Goal: Transaction & Acquisition: Obtain resource

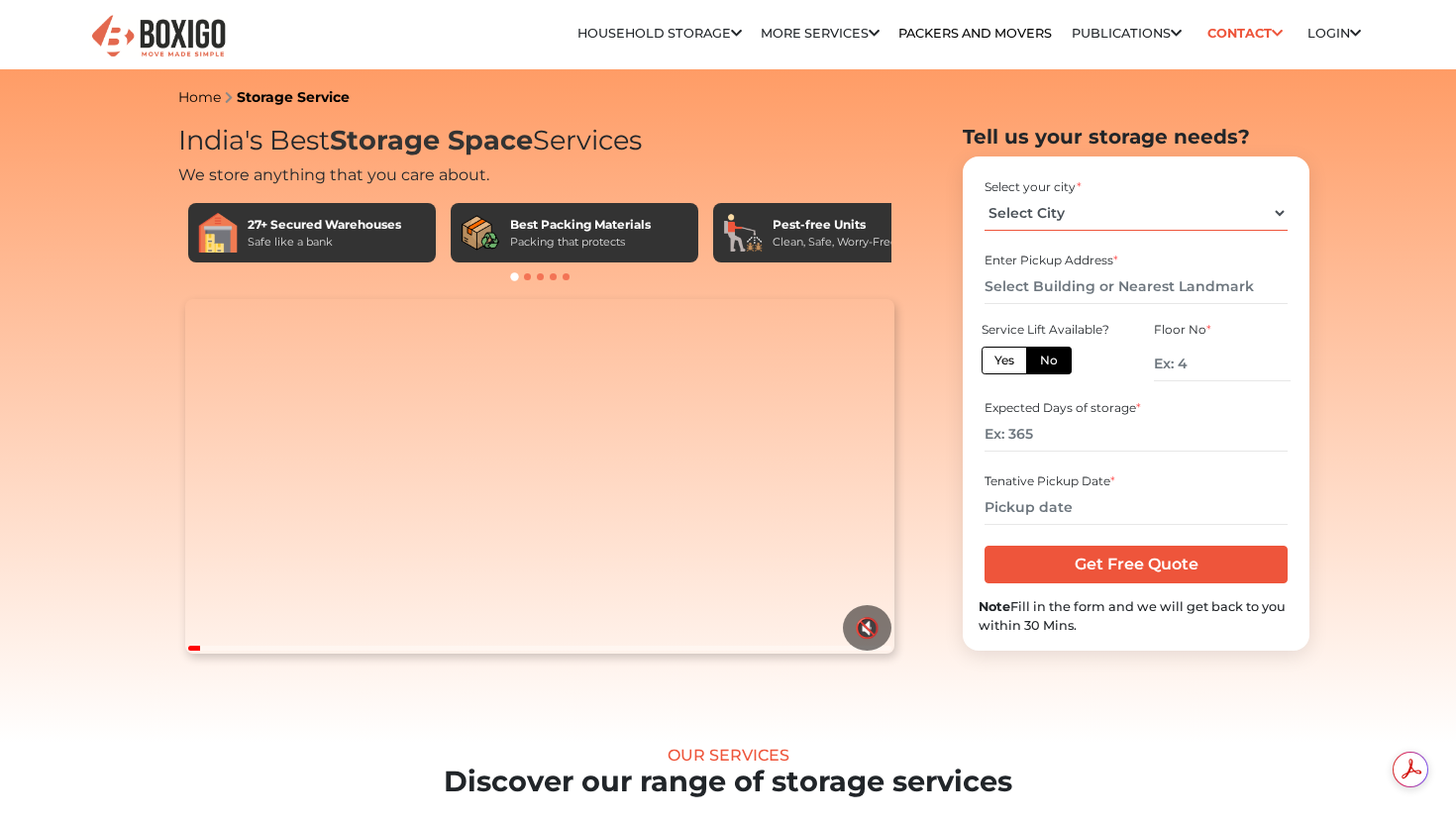
click at [1053, 210] on select "Select City [GEOGRAPHIC_DATA] [GEOGRAPHIC_DATA] [GEOGRAPHIC_DATA] [GEOGRAPHIC_D…" at bounding box center [1135, 213] width 302 height 35
select select "[GEOGRAPHIC_DATA]"
click at [985, 196] on select "Select City [GEOGRAPHIC_DATA] [GEOGRAPHIC_DATA] [GEOGRAPHIC_DATA] [GEOGRAPHIC_D…" at bounding box center [1135, 213] width 302 height 35
click at [1064, 289] on input "text" at bounding box center [1135, 286] width 302 height 35
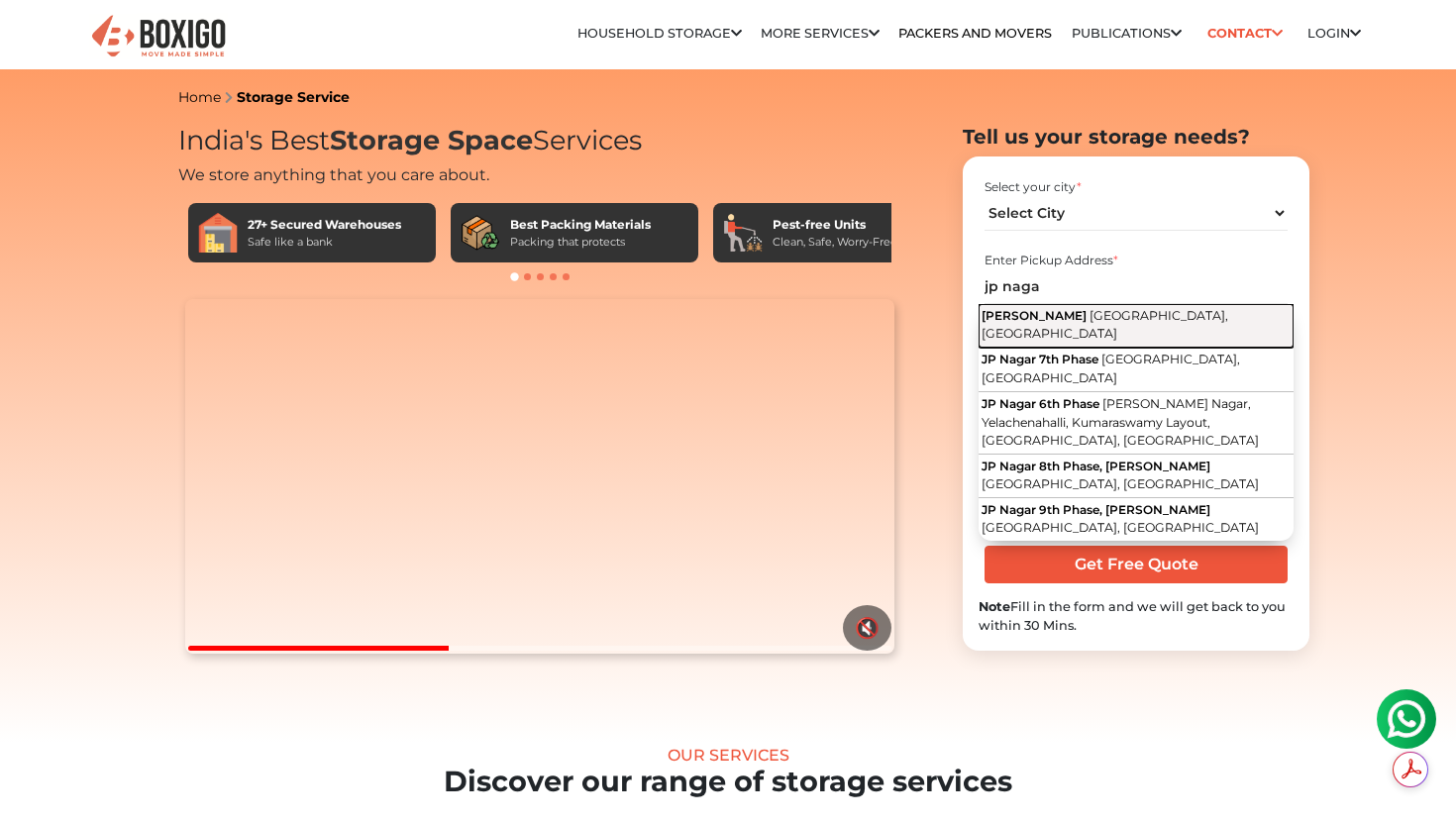
click at [1119, 321] on span "[GEOGRAPHIC_DATA], [GEOGRAPHIC_DATA]" at bounding box center [1104, 325] width 246 height 34
type input "[PERSON_NAME], [GEOGRAPHIC_DATA], [GEOGRAPHIC_DATA]"
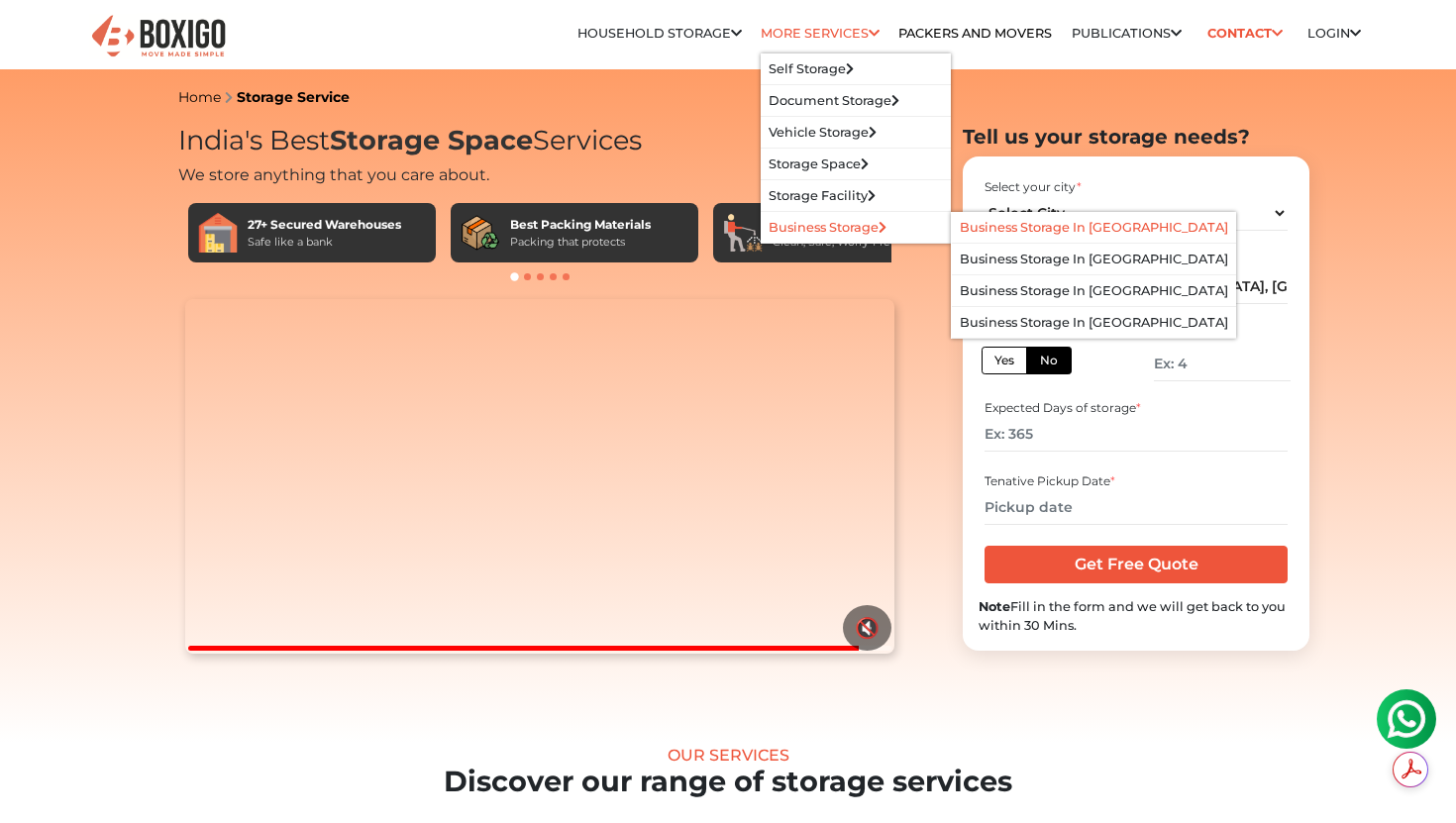
click at [979, 225] on link "Business Storage in [GEOGRAPHIC_DATA]" at bounding box center [1093, 227] width 268 height 15
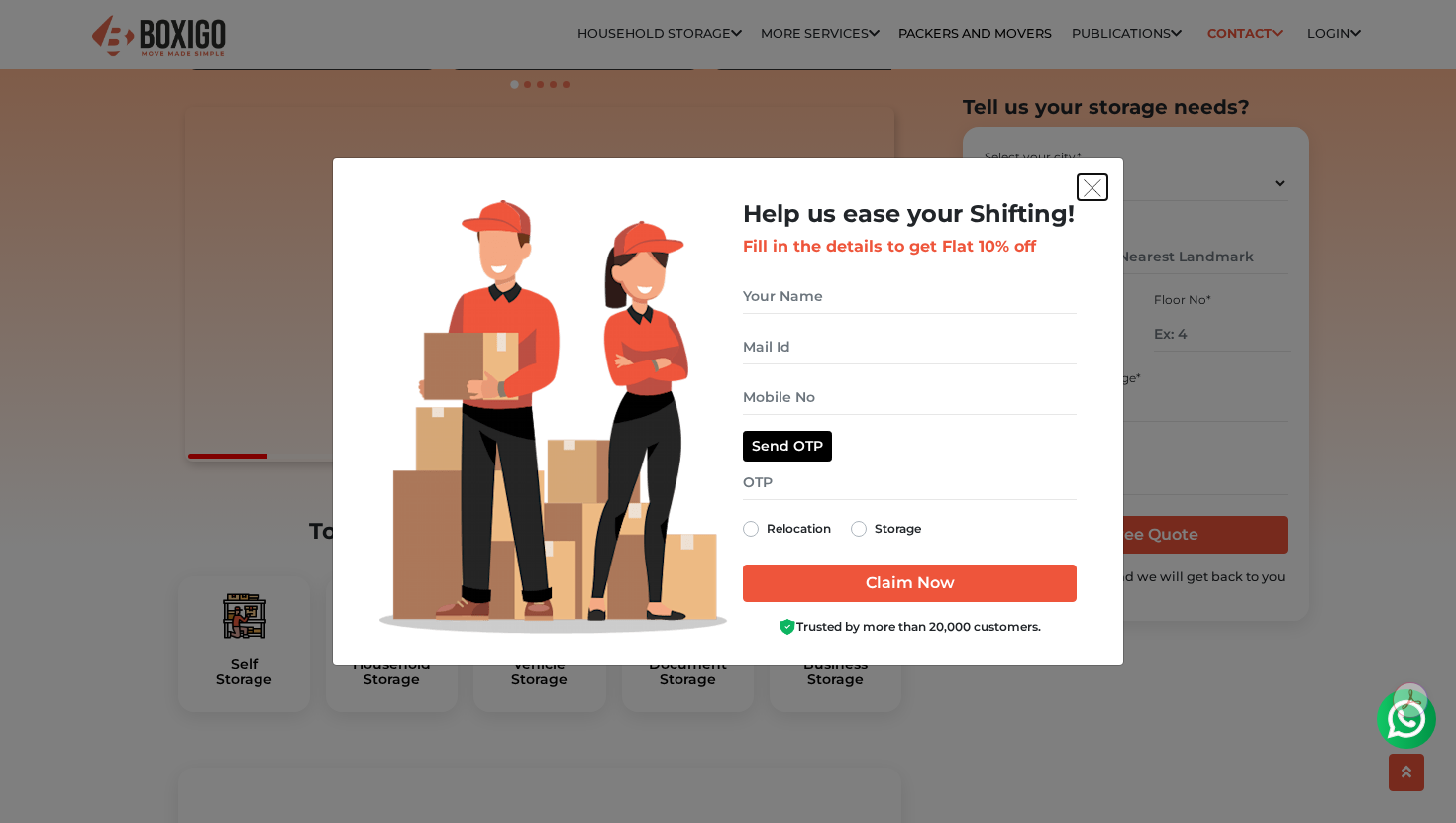
click at [1092, 190] on img "get free quote dialog" at bounding box center [1092, 188] width 18 height 18
